Goal: Find specific page/section: Find specific page/section

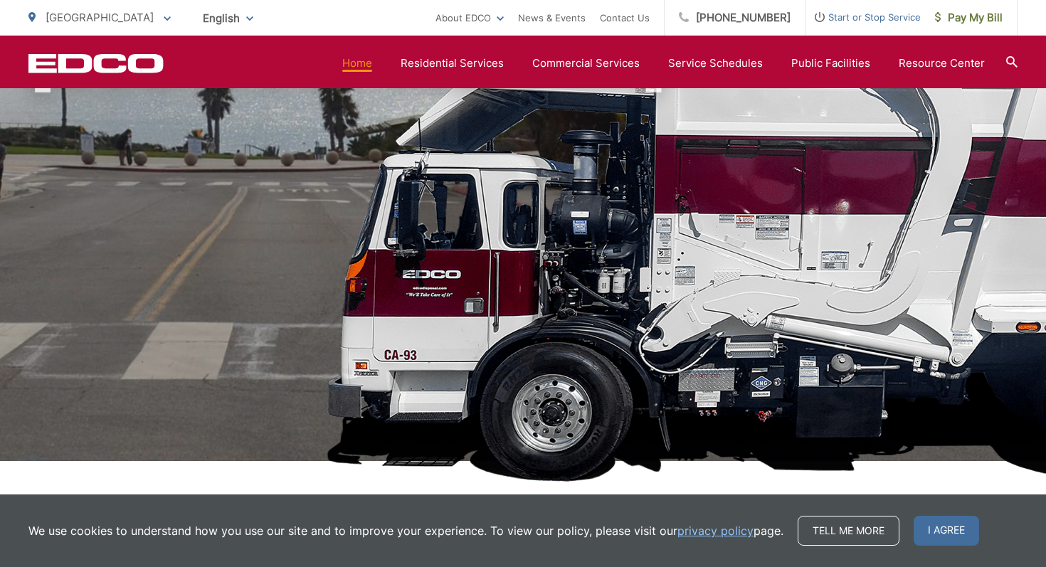
scroll to position [127, 0]
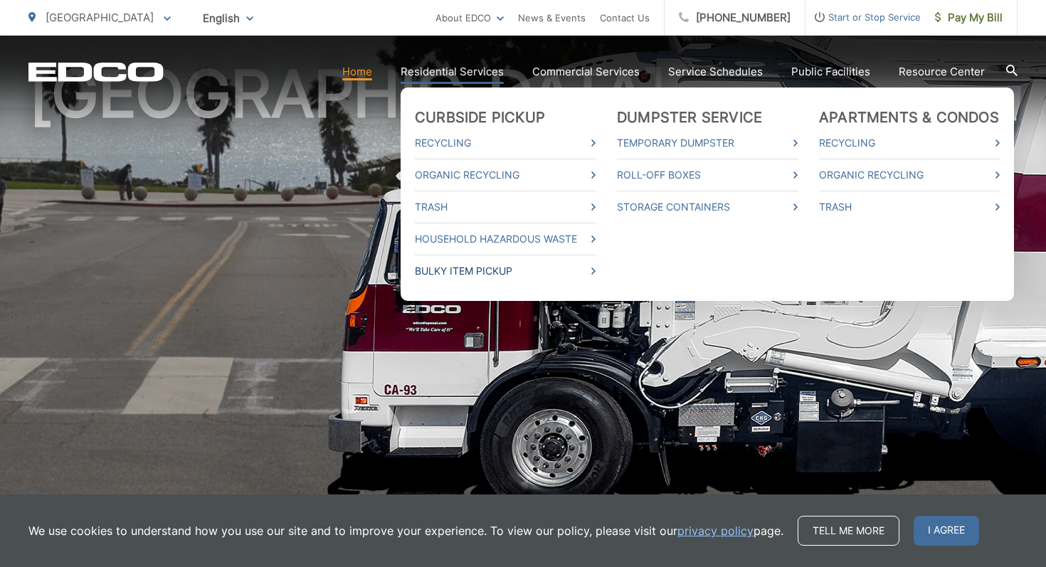
click at [473, 273] on link "Bulky Item Pickup" at bounding box center [505, 271] width 181 height 17
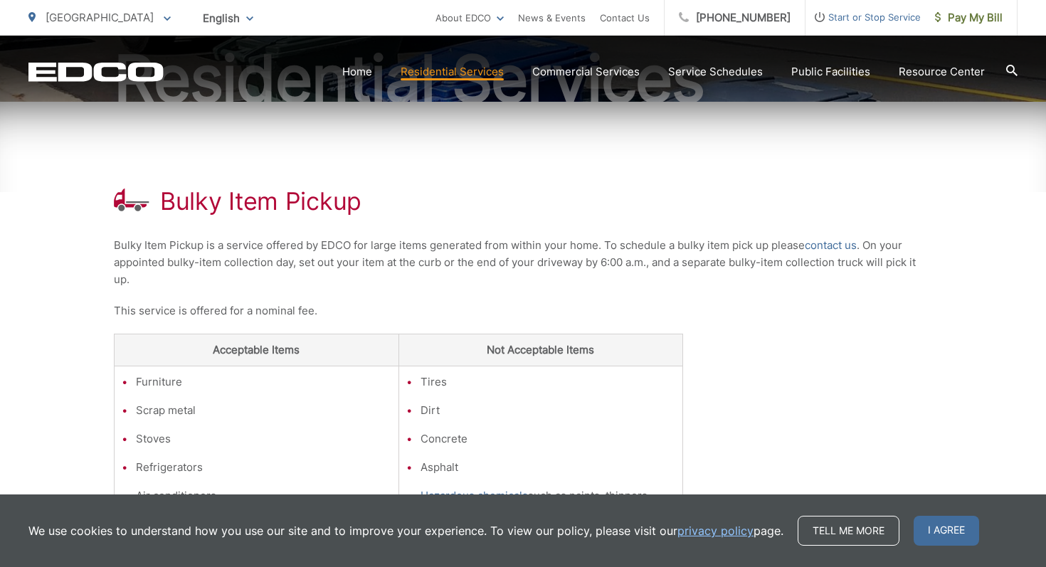
scroll to position [189, 0]
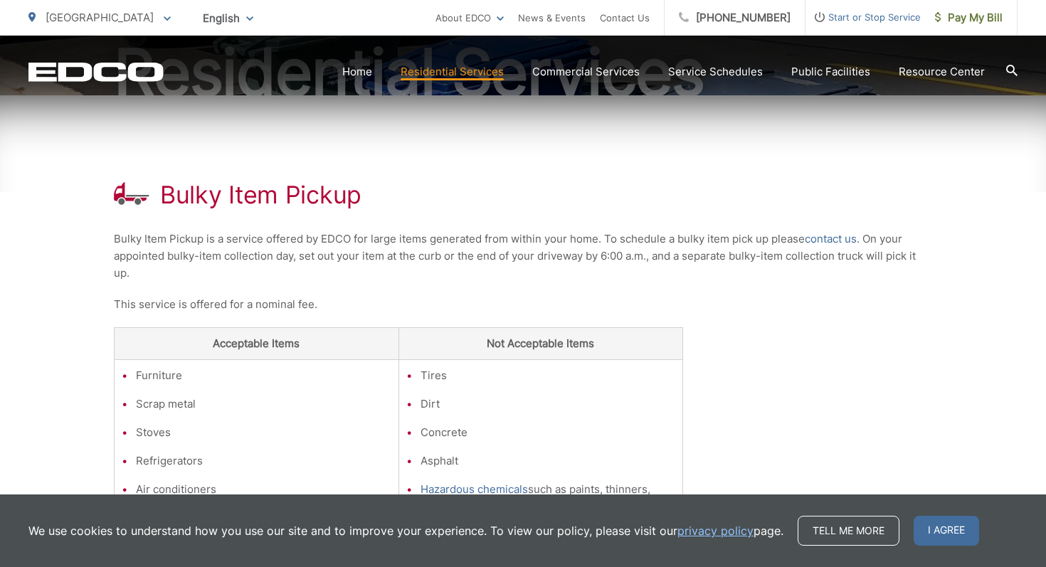
click at [390, 297] on p "This service is offered for a nominal fee." at bounding box center [523, 304] width 818 height 17
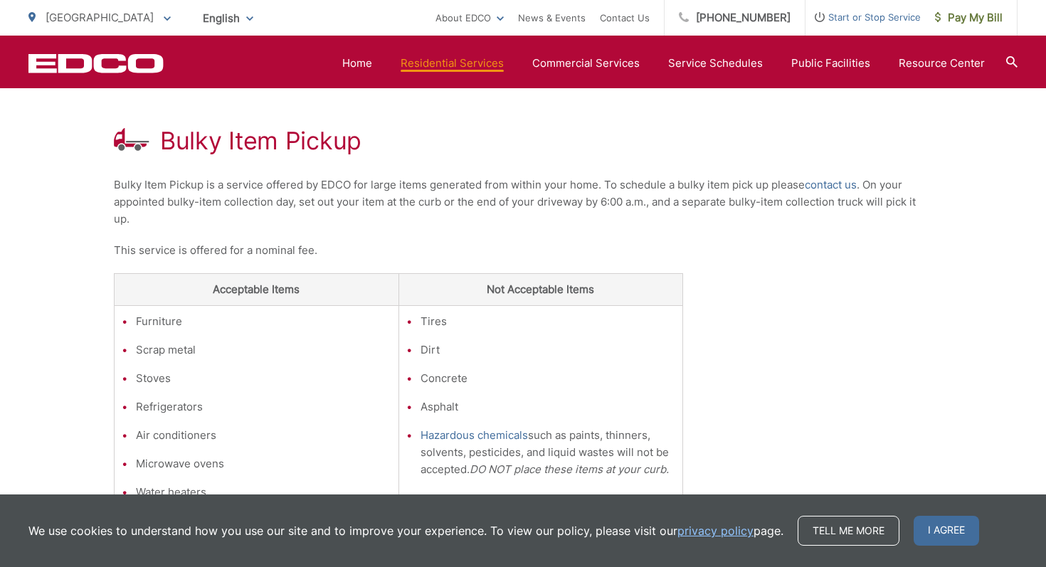
scroll to position [244, 0]
click at [704, 60] on link "Service Schedules" at bounding box center [715, 63] width 95 height 17
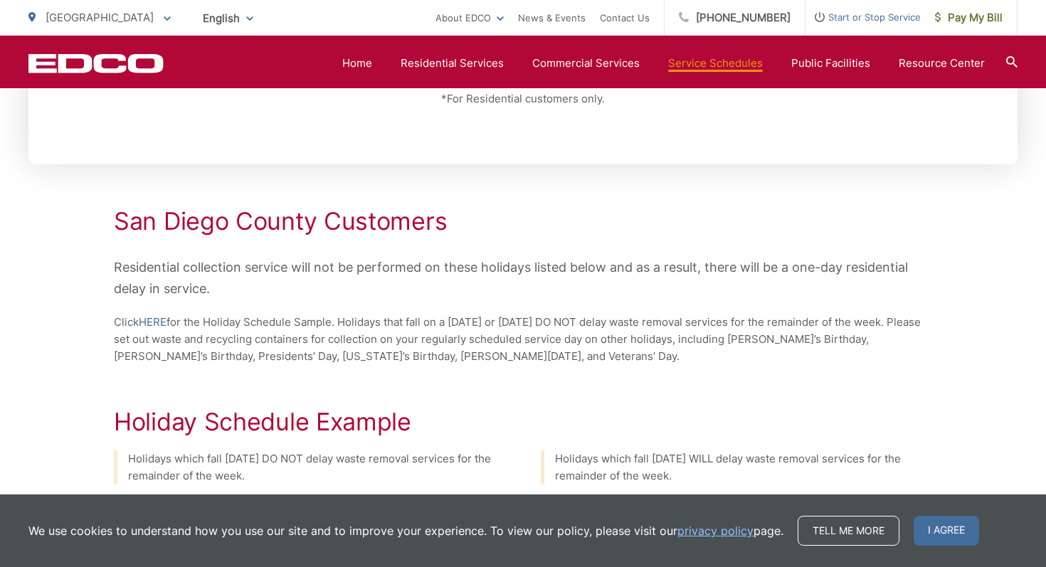
scroll to position [444, 0]
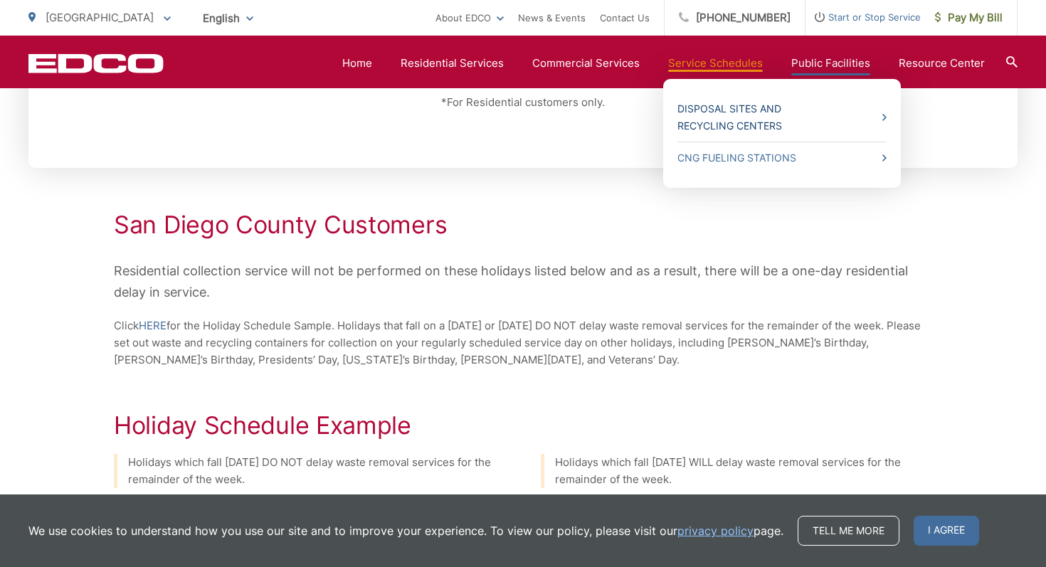
click at [758, 122] on link "Disposal Sites and Recycling Centers" at bounding box center [781, 117] width 209 height 34
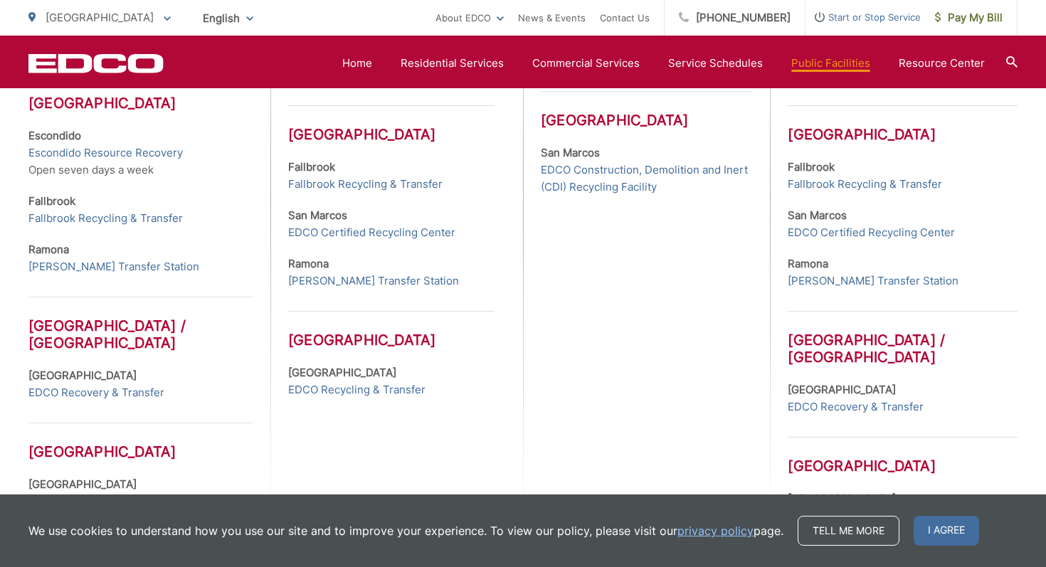
scroll to position [663, 0]
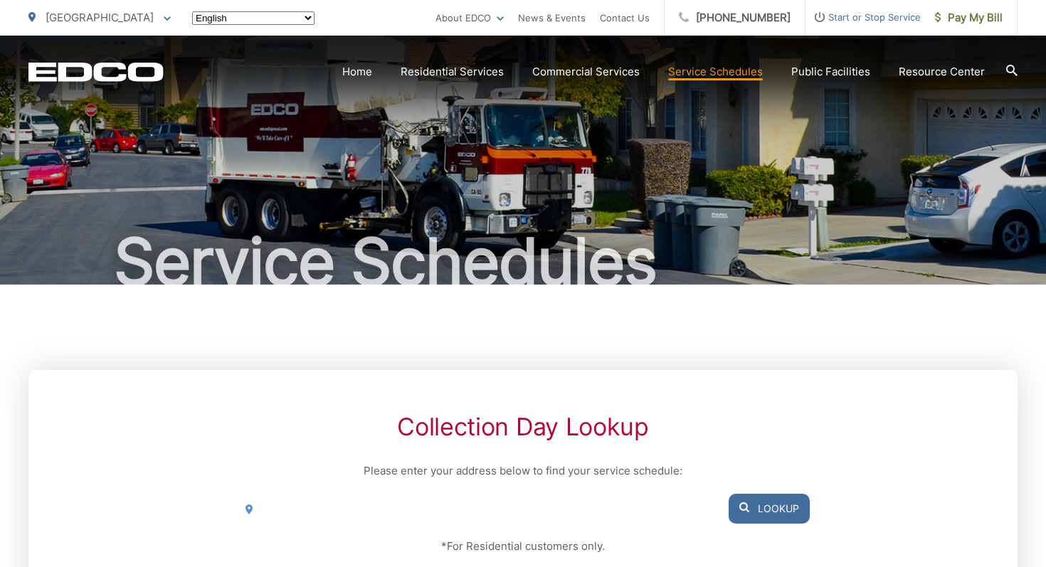
scroll to position [444, 0]
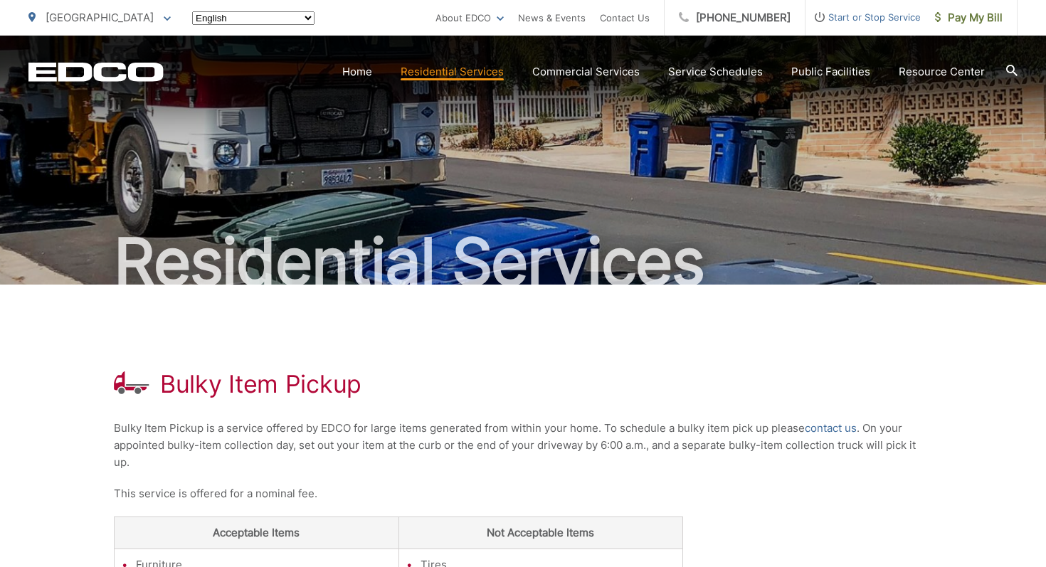
scroll to position [244, 0]
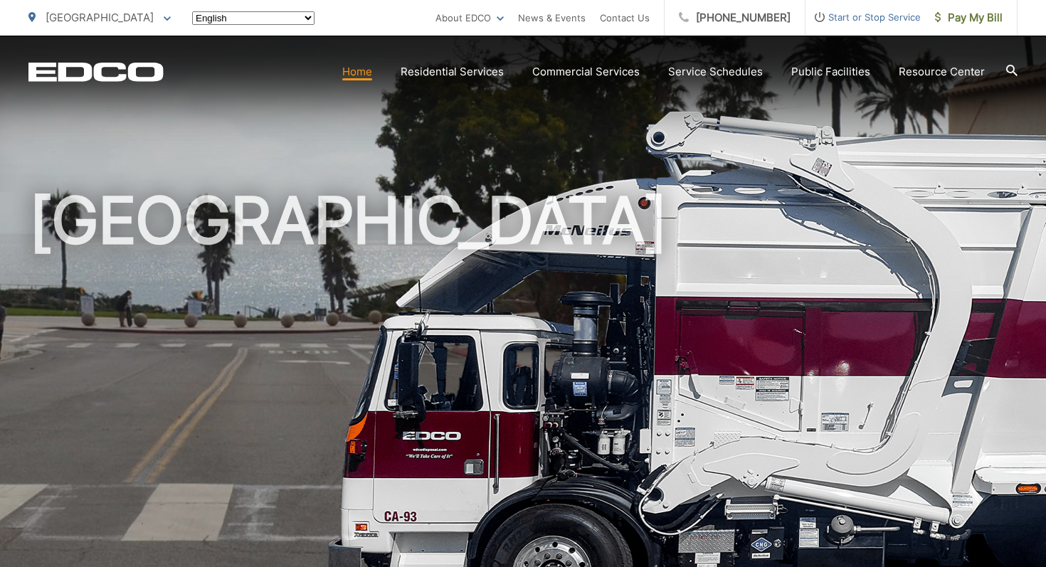
scroll to position [127, 0]
